Goal: Information Seeking & Learning: Learn about a topic

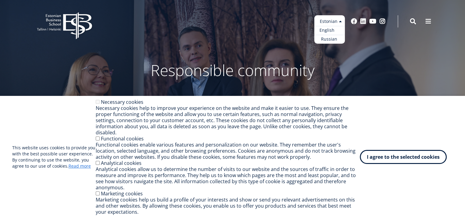
click at [334, 30] on link "English" at bounding box center [329, 30] width 31 height 9
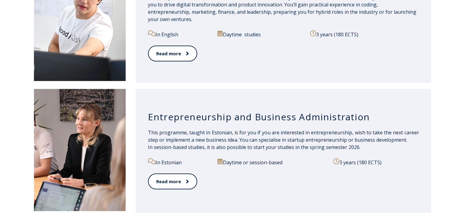
scroll to position [642, 0]
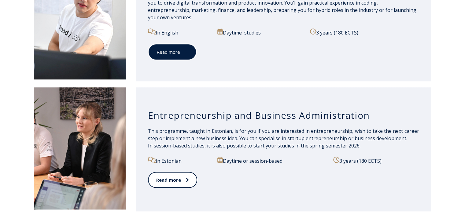
click at [180, 49] on span at bounding box center [184, 52] width 8 height 6
